Goal: Communication & Community: Share content

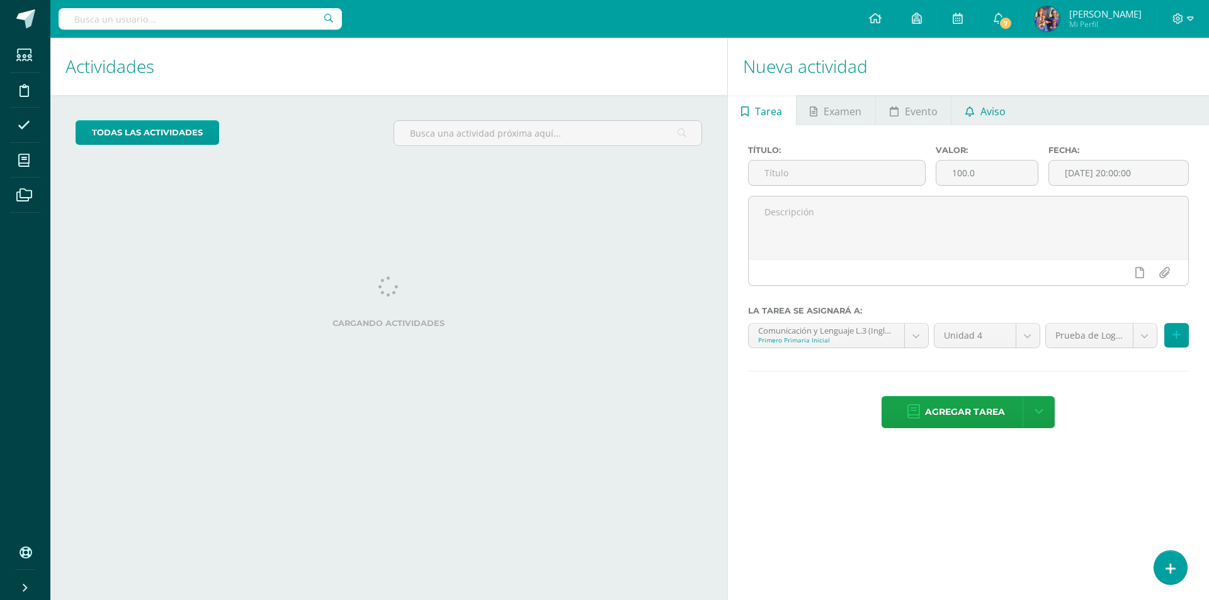
click at [989, 125] on span "Aviso" at bounding box center [993, 111] width 25 height 30
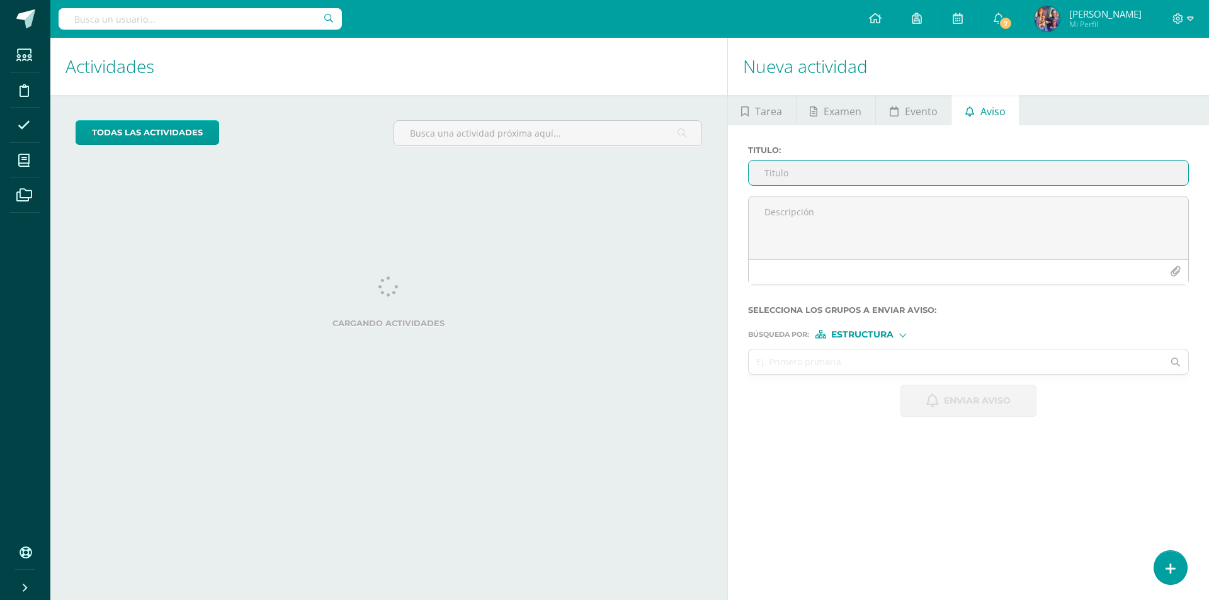
click at [843, 169] on input "Titulo :" at bounding box center [969, 173] width 440 height 25
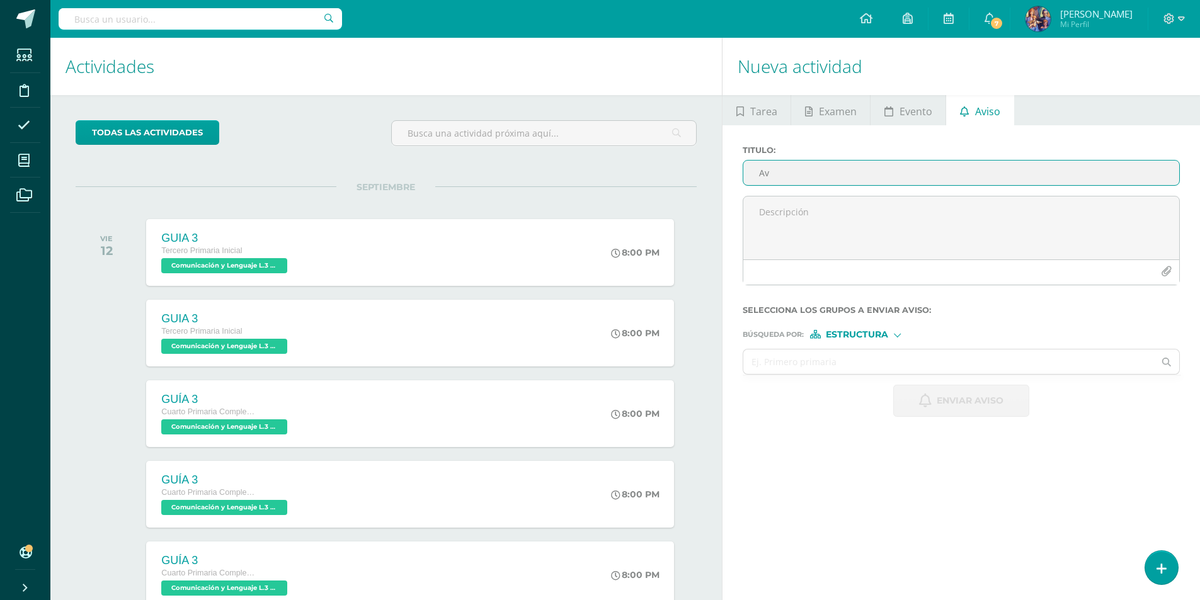
type input "A"
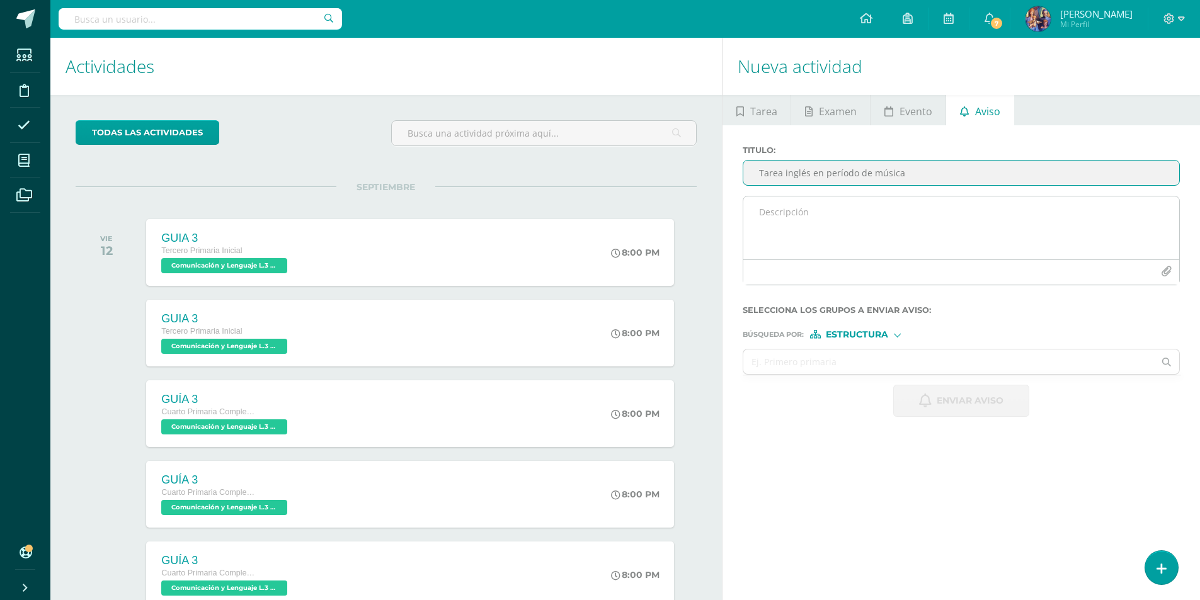
type input "Tarea inglés en período de música"
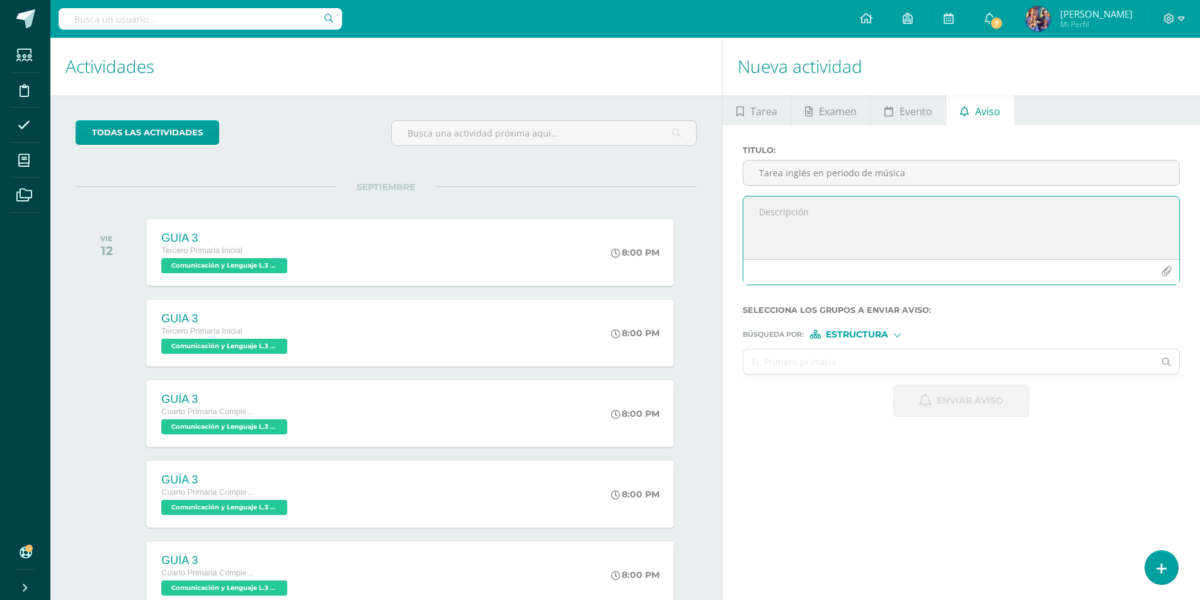
click at [793, 207] on textarea at bounding box center [961, 227] width 436 height 63
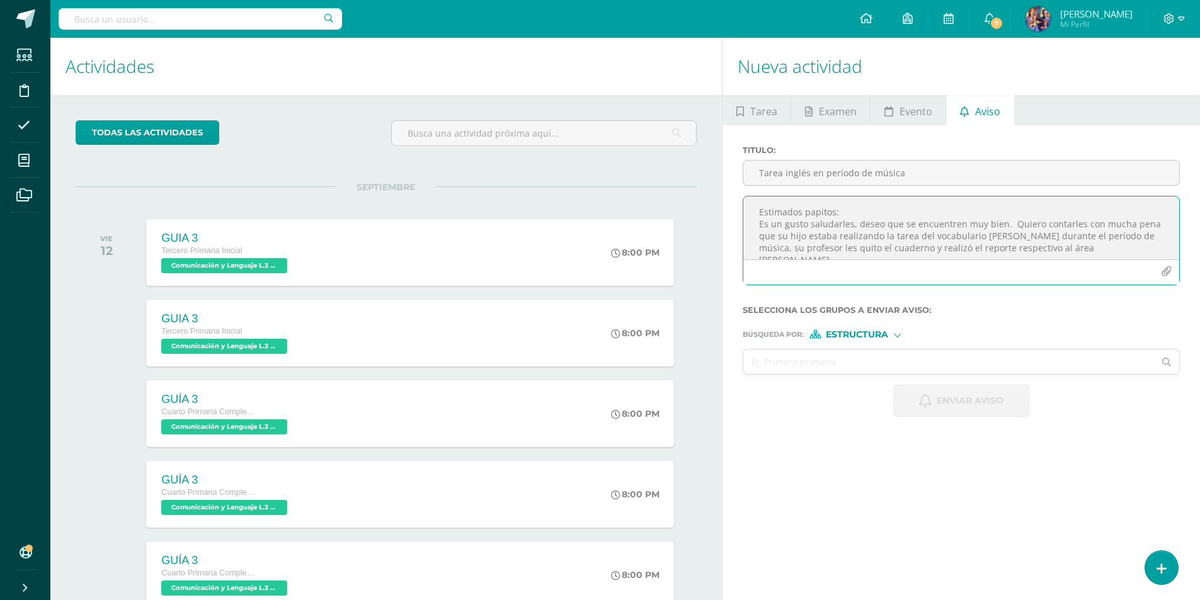
scroll to position [6, 0]
click at [1037, 252] on textarea "Estimados papitos: Es un gusto saludarles, deseo que se encuentren muy bien. Qu…" at bounding box center [961, 227] width 436 height 63
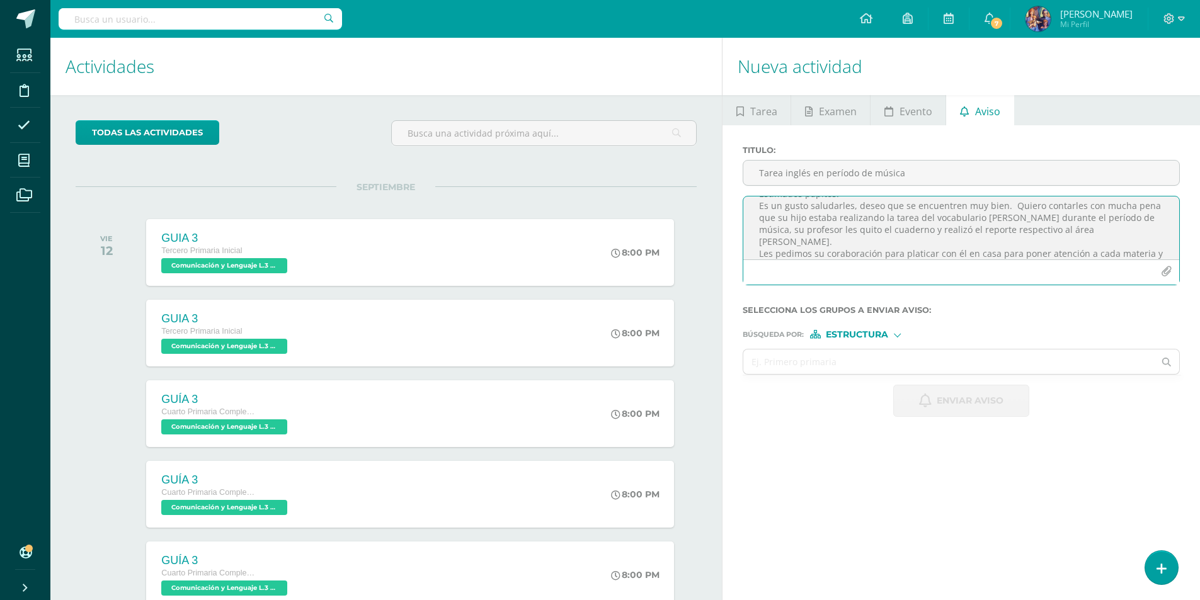
scroll to position [30, 0]
type textarea "Estimados papitos: Es un gusto saludarles, deseo que se encuentren muy bien. Qu…"
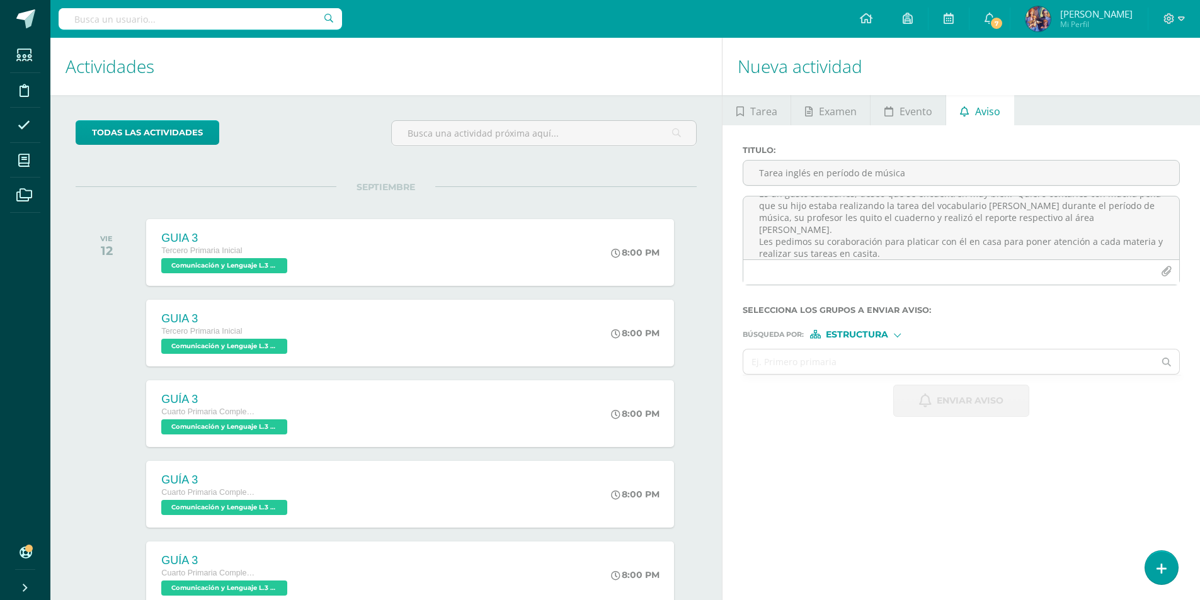
click at [894, 333] on div at bounding box center [897, 334] width 7 height 7
click at [868, 366] on span "Persona" at bounding box center [861, 367] width 45 height 7
click at [868, 366] on input "text" at bounding box center [948, 362] width 411 height 25
type input "b"
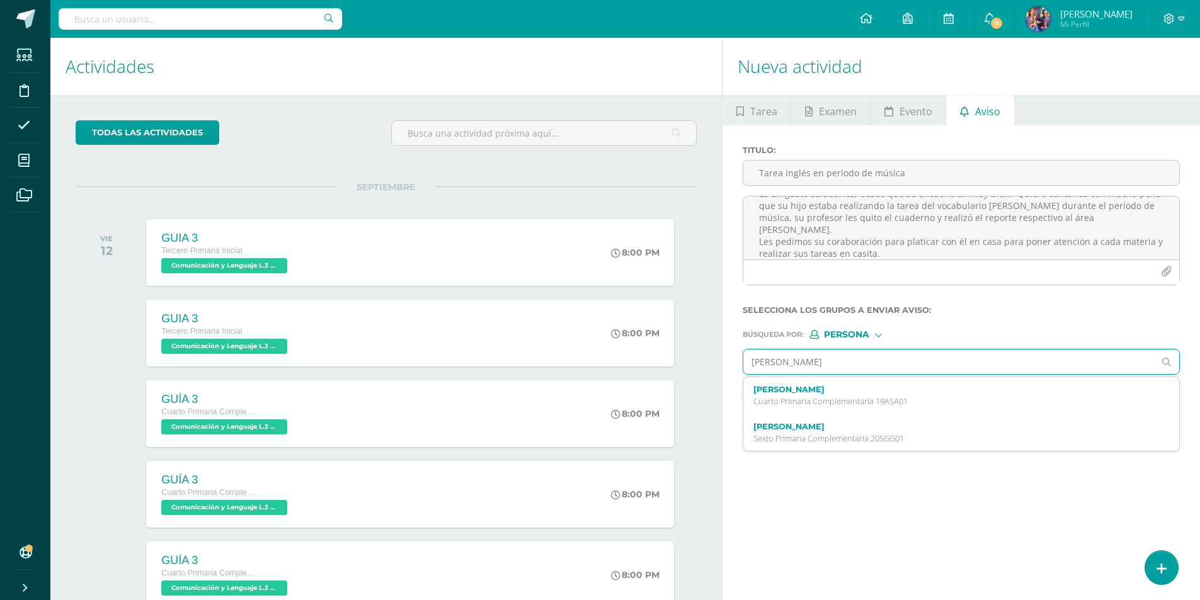
type input "[PERSON_NAME]"
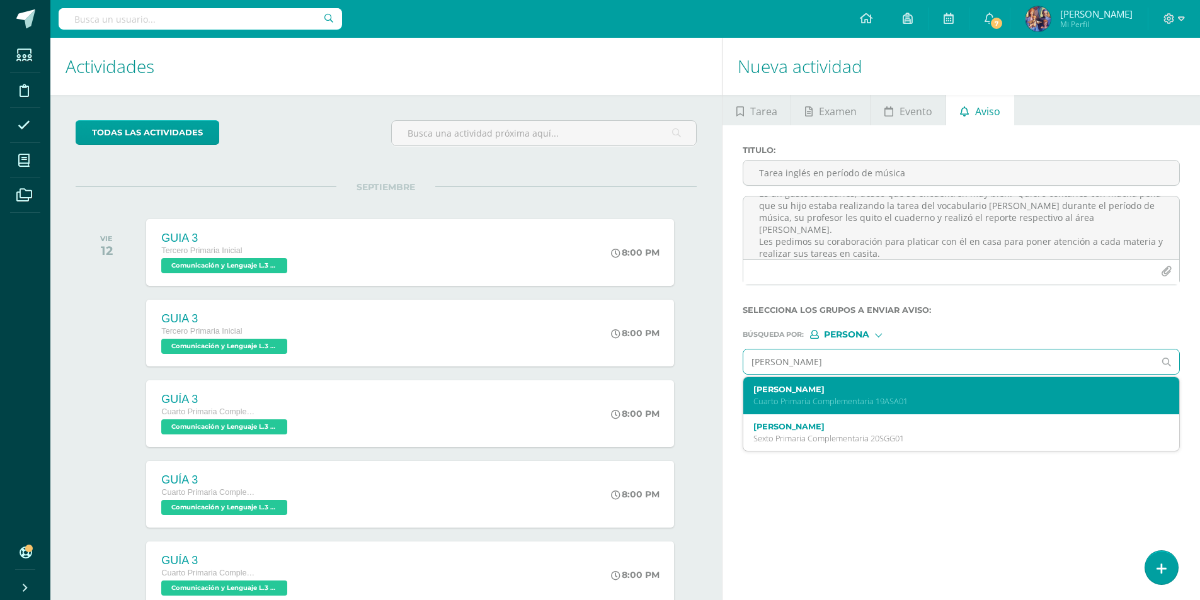
click at [831, 385] on label "[PERSON_NAME]" at bounding box center [951, 389] width 397 height 9
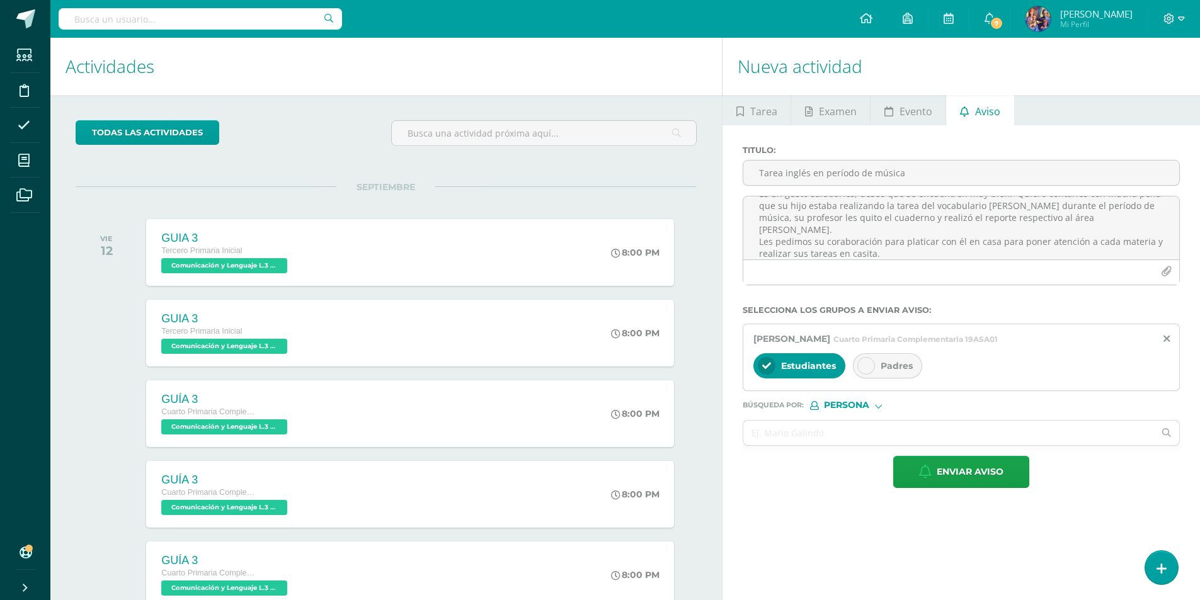
click at [866, 370] on div at bounding box center [866, 366] width 18 height 18
click at [862, 443] on input "text" at bounding box center [948, 433] width 411 height 25
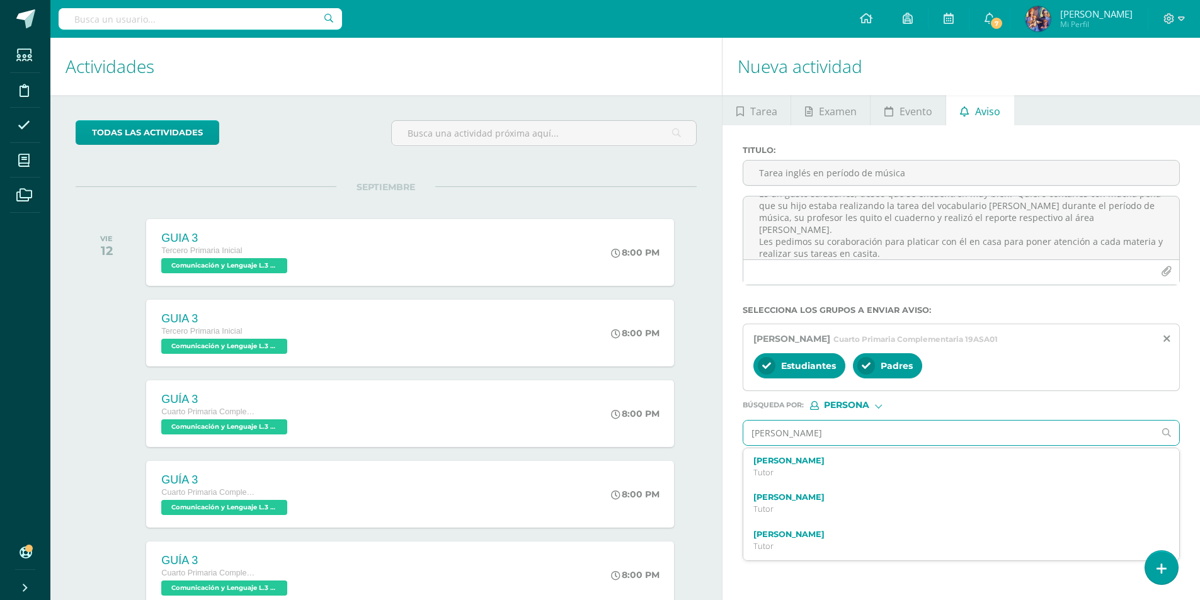
type input "[PERSON_NAME]"
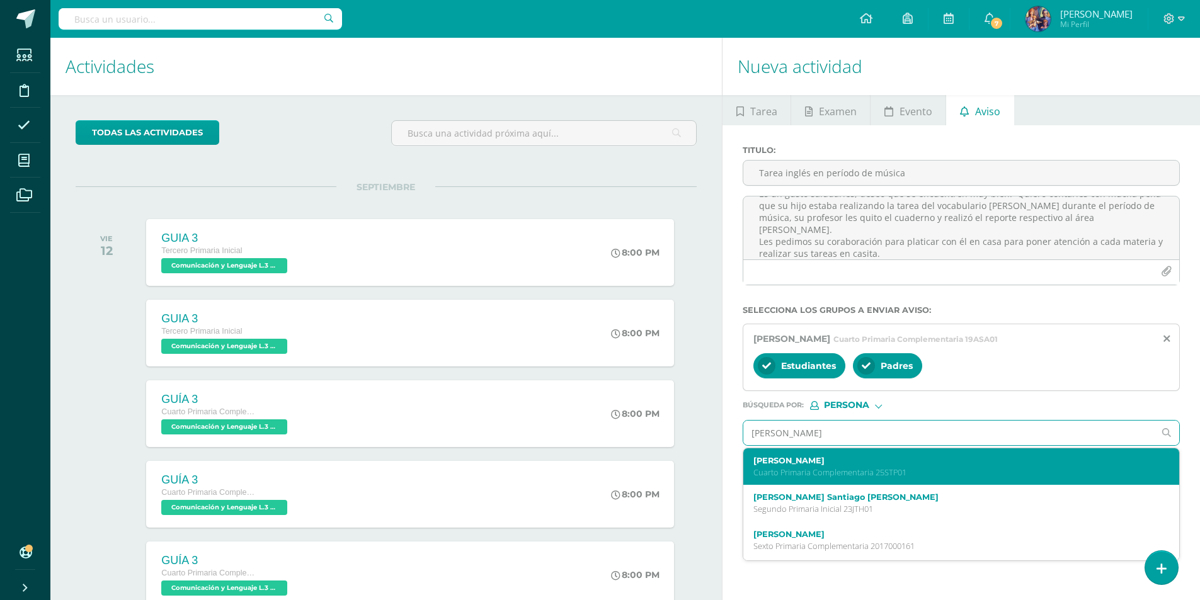
click at [856, 457] on label "[PERSON_NAME]" at bounding box center [951, 460] width 397 height 9
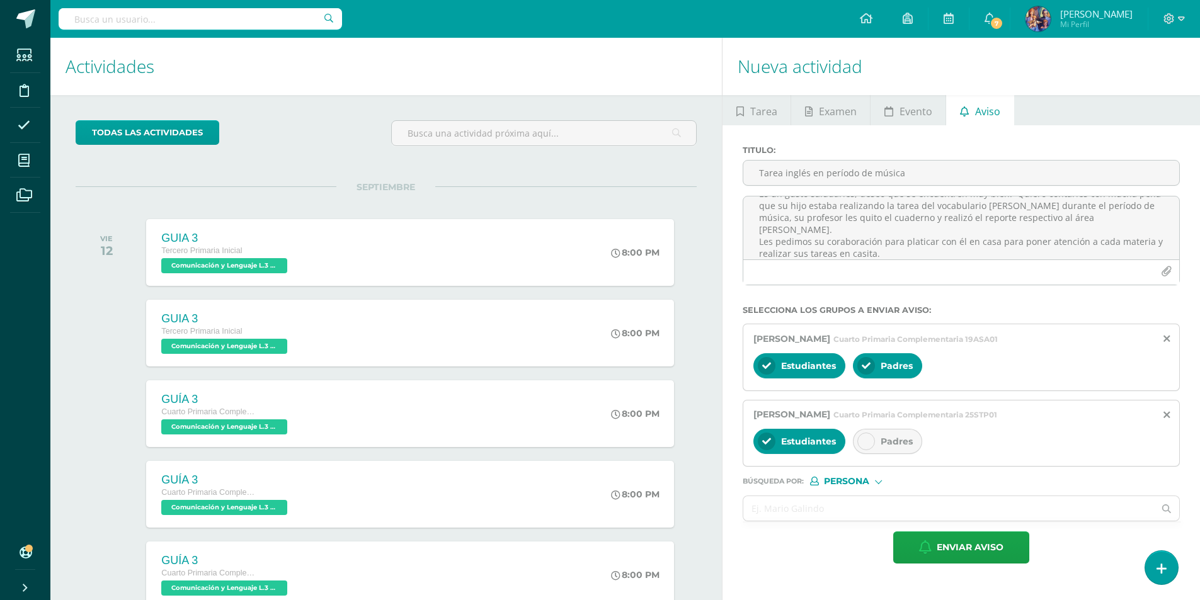
click at [862, 441] on icon at bounding box center [866, 441] width 9 height 9
click at [870, 506] on input "text" at bounding box center [948, 508] width 411 height 25
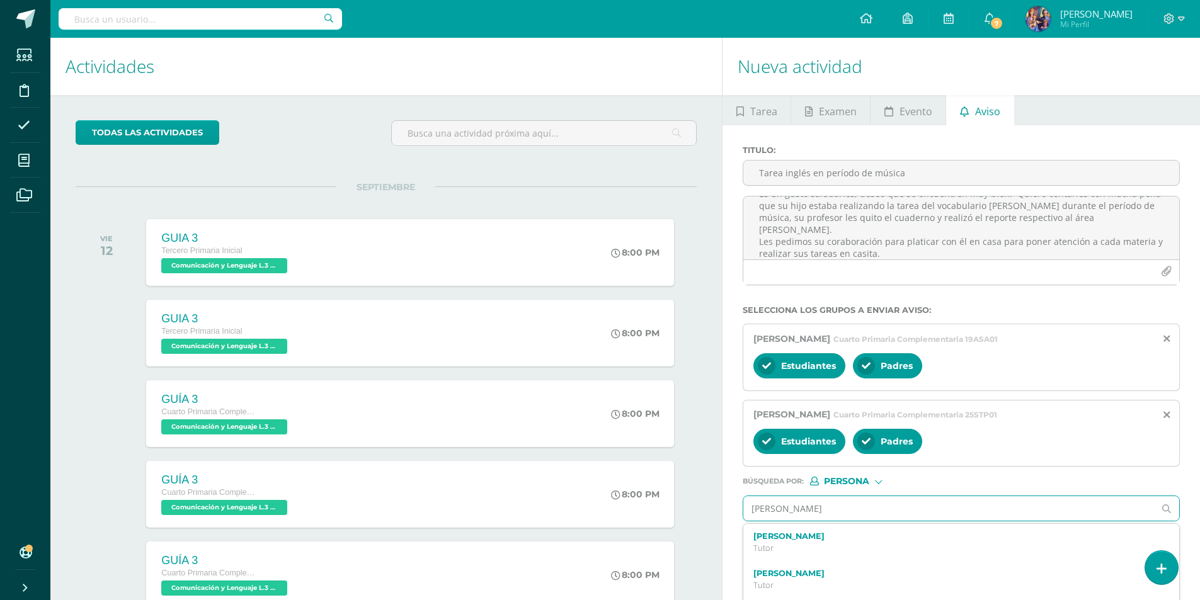
type input "[PERSON_NAME]"
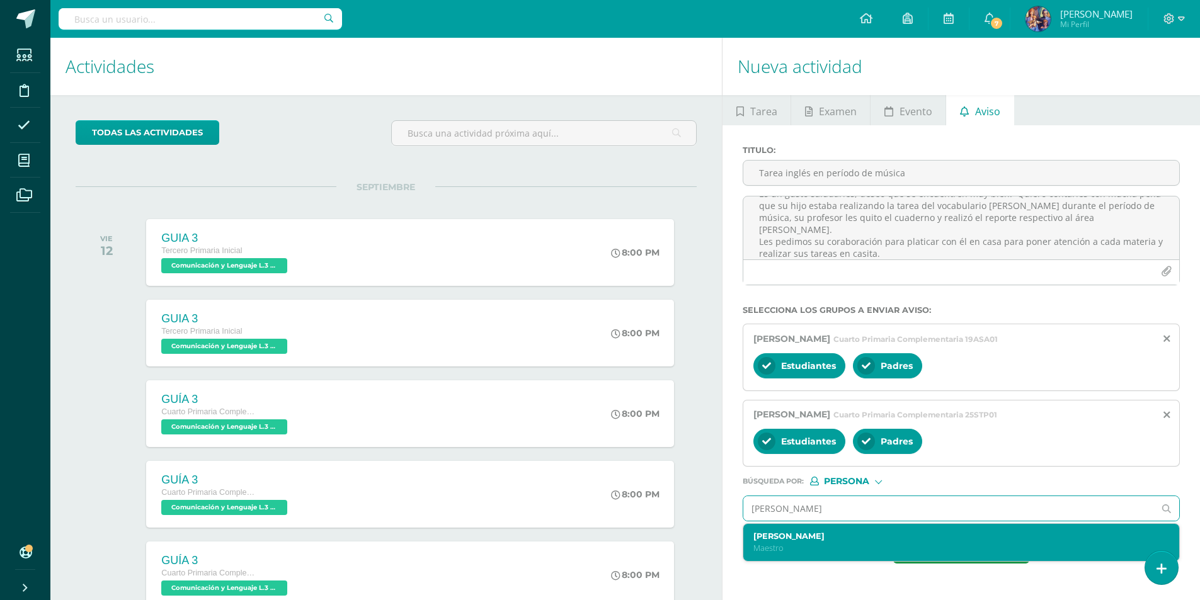
click at [856, 535] on label "[PERSON_NAME]" at bounding box center [951, 536] width 397 height 9
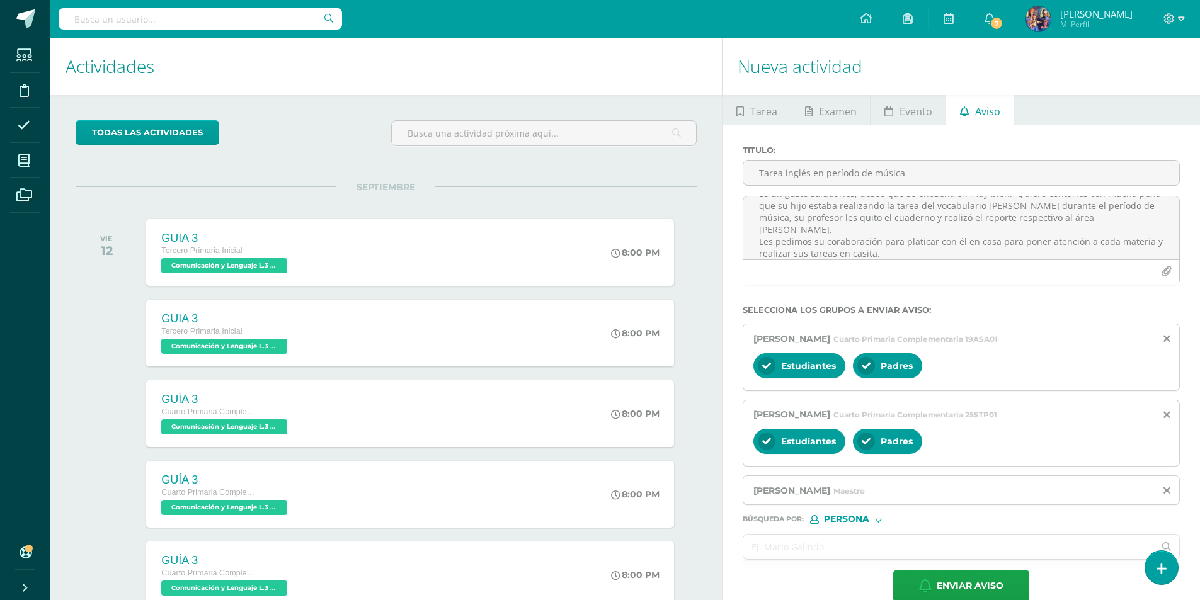
scroll to position [168, 0]
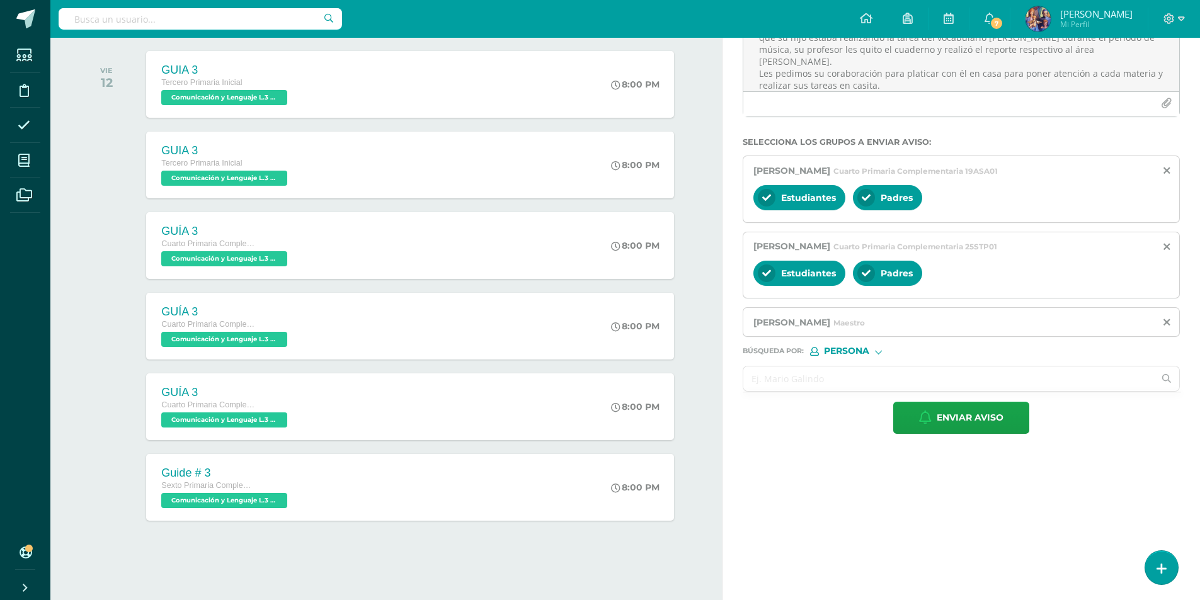
click at [833, 372] on input "text" at bounding box center [948, 379] width 411 height 25
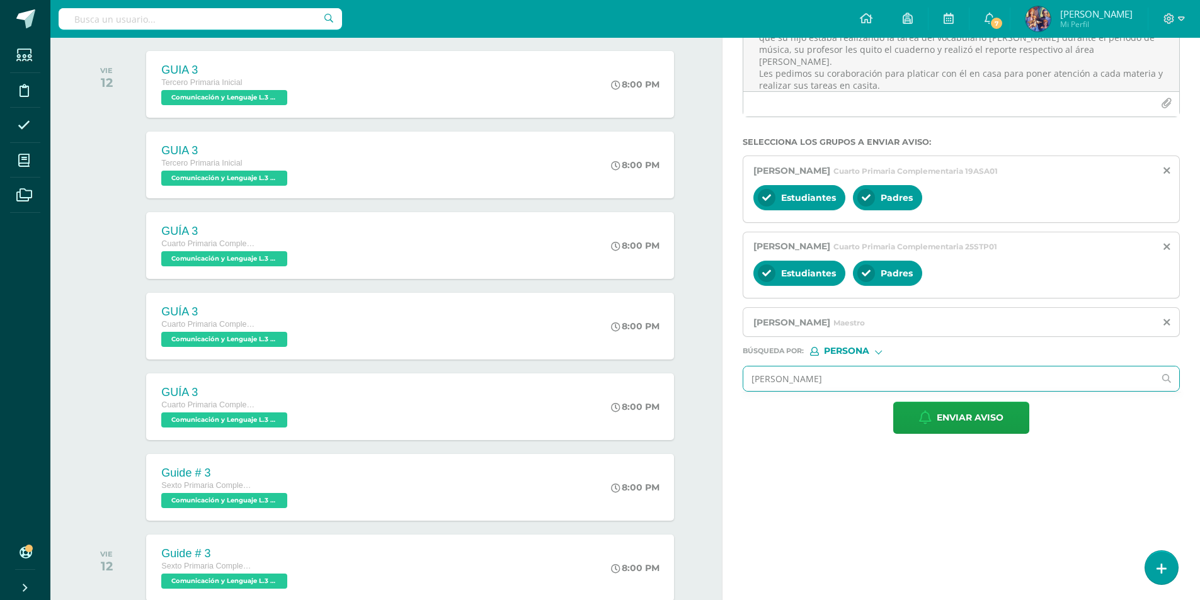
type input "[PERSON_NAME]"
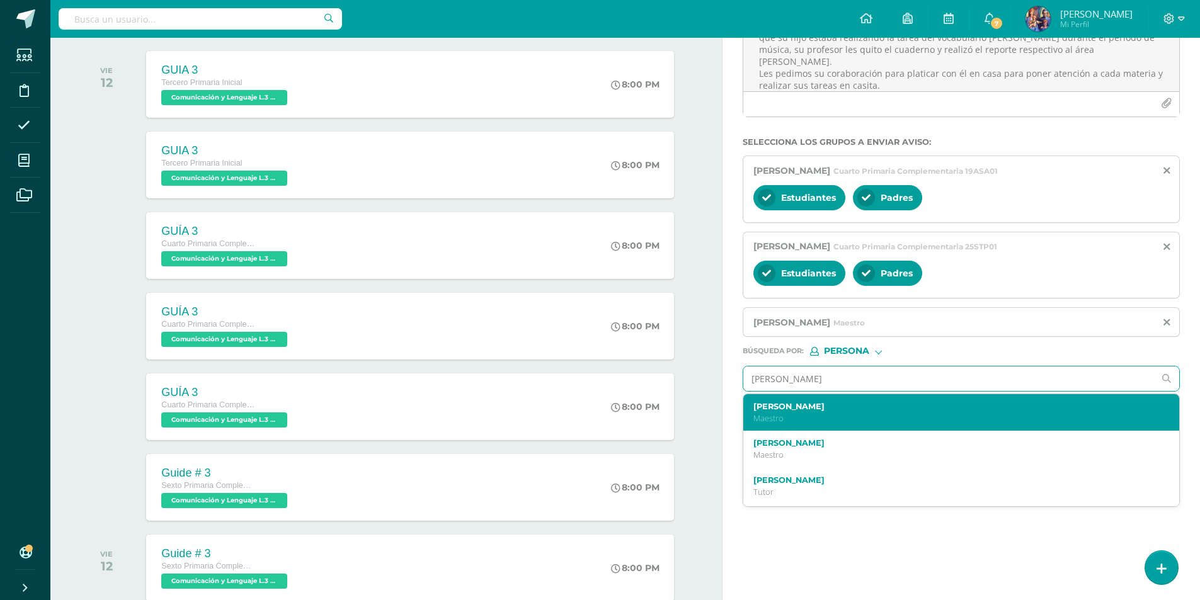
click at [823, 411] on div "[PERSON_NAME] Maestro" at bounding box center [951, 413] width 397 height 22
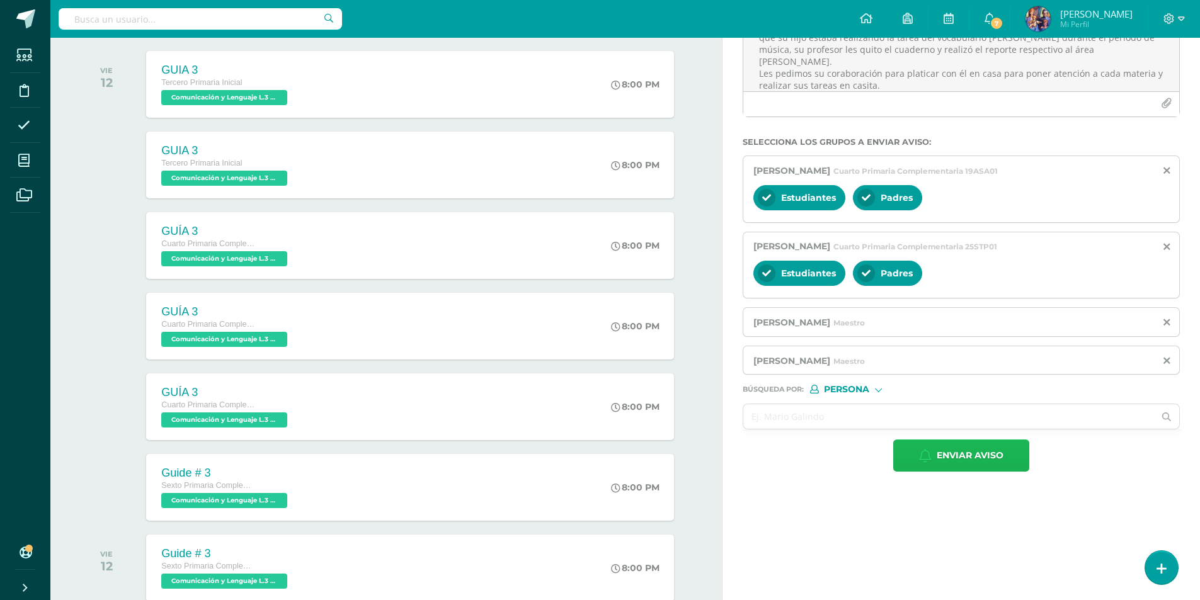
click at [948, 448] on span "Enviar aviso" at bounding box center [969, 455] width 67 height 31
